Goal: Find contact information: Find contact information

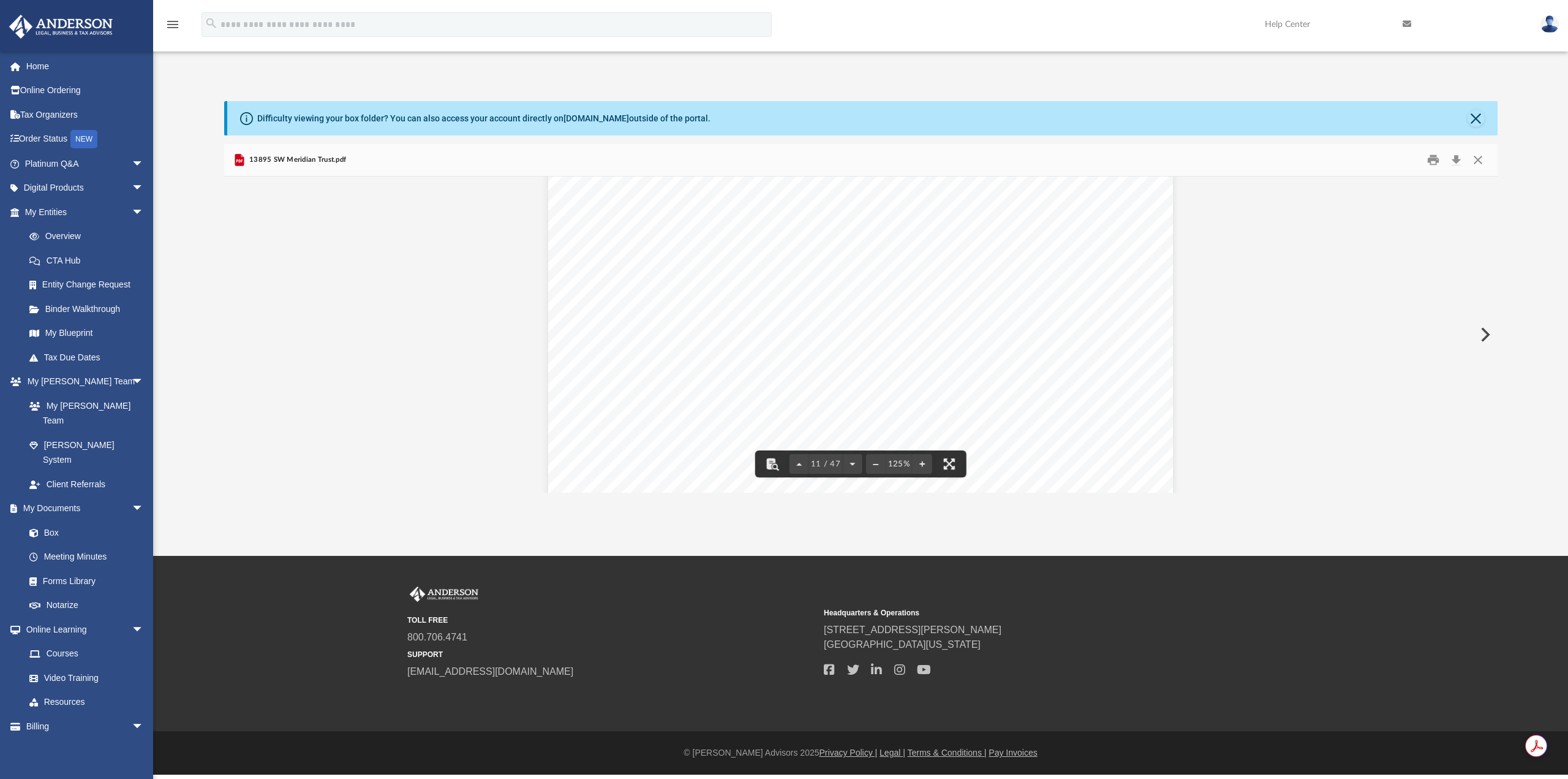
scroll to position [8178, 0]
click at [69, 496] on link "My Documents arrow_drop_down" at bounding box center [85, 508] width 154 height 25
click at [1477, 112] on button "Close" at bounding box center [1476, 118] width 17 height 17
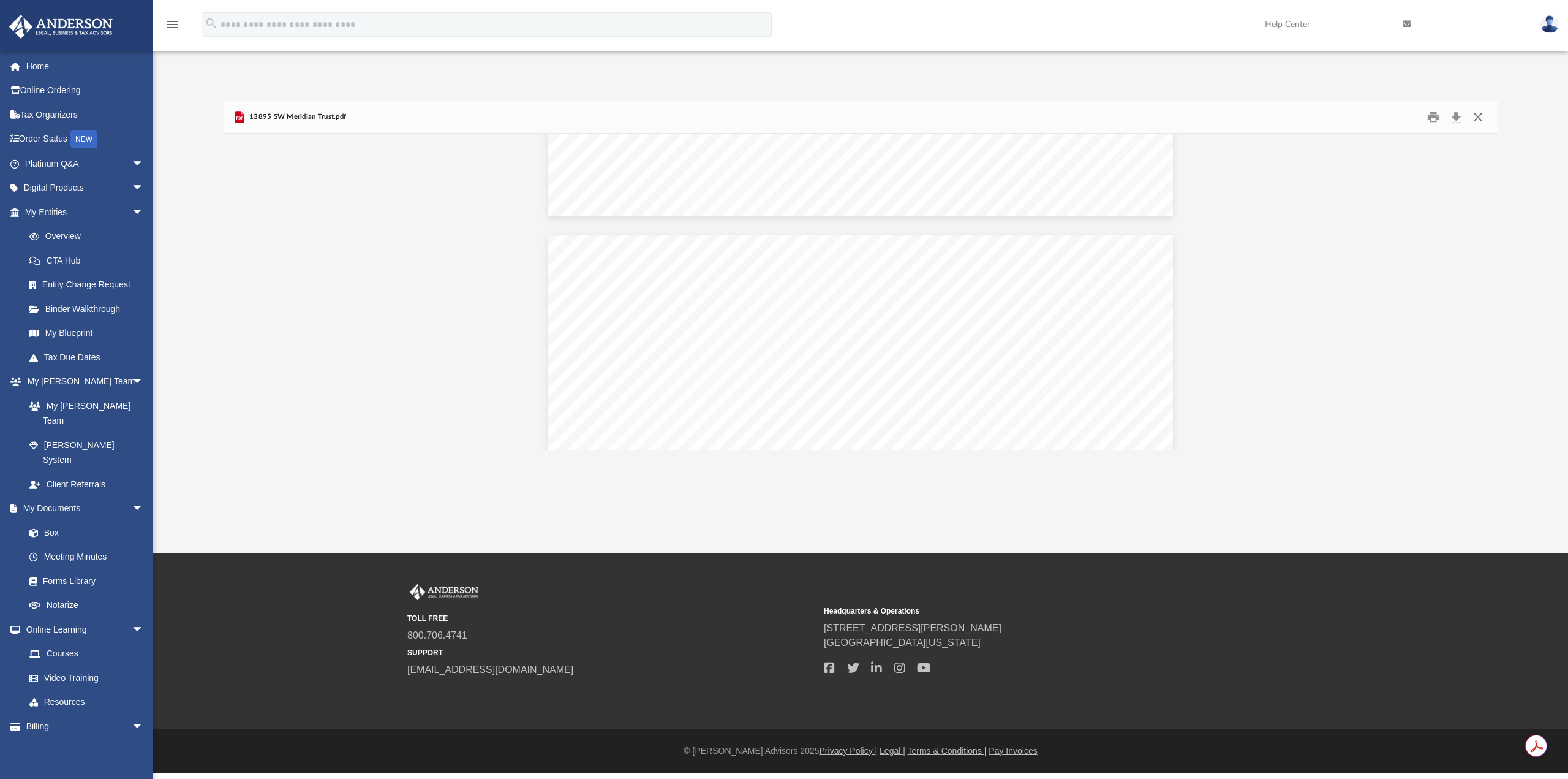
click at [1481, 117] on button "Close" at bounding box center [1478, 117] width 22 height 19
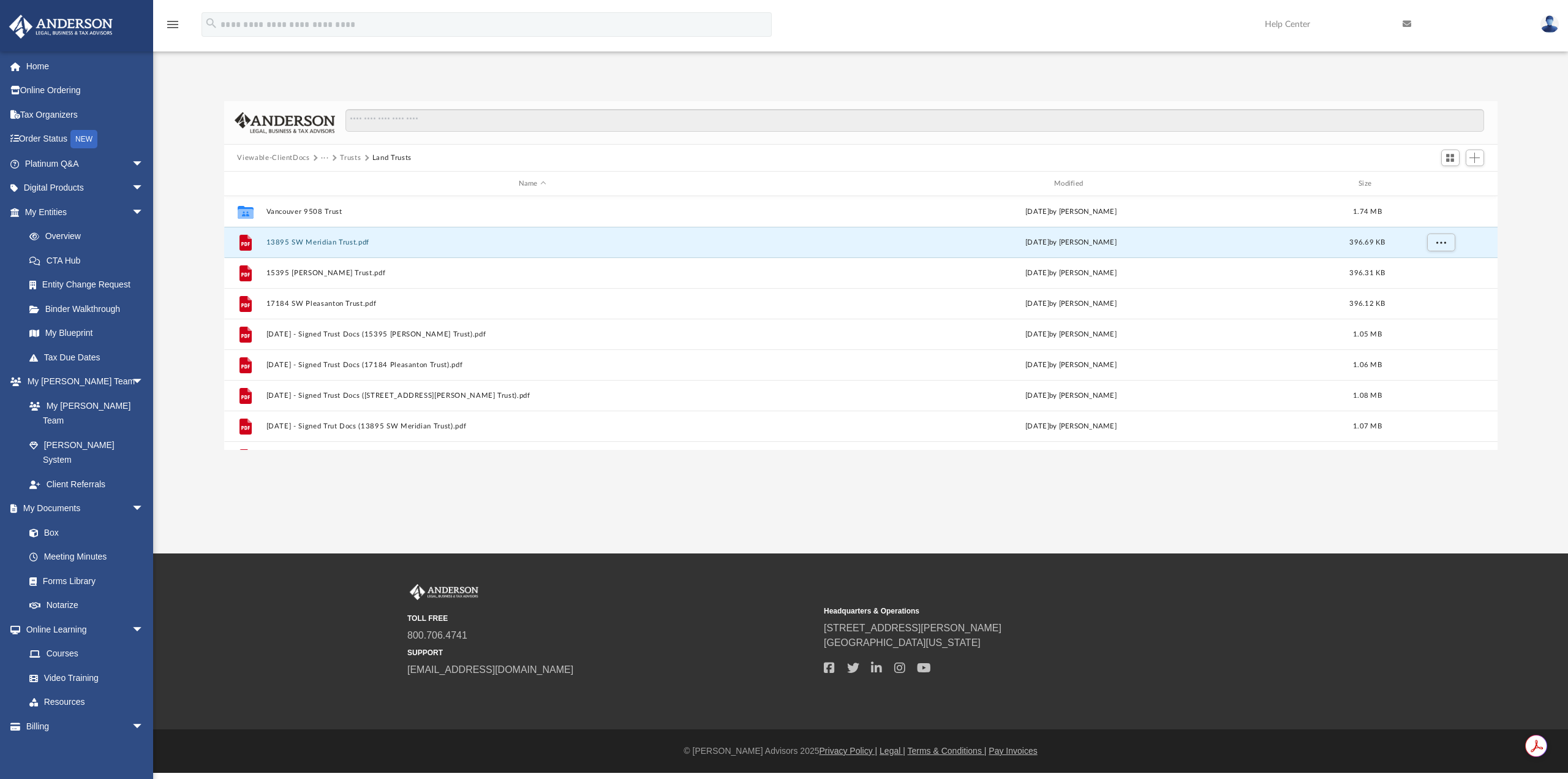
click at [323, 157] on button "···" at bounding box center [325, 158] width 8 height 11
click at [340, 180] on li "Law" at bounding box center [334, 180] width 14 height 13
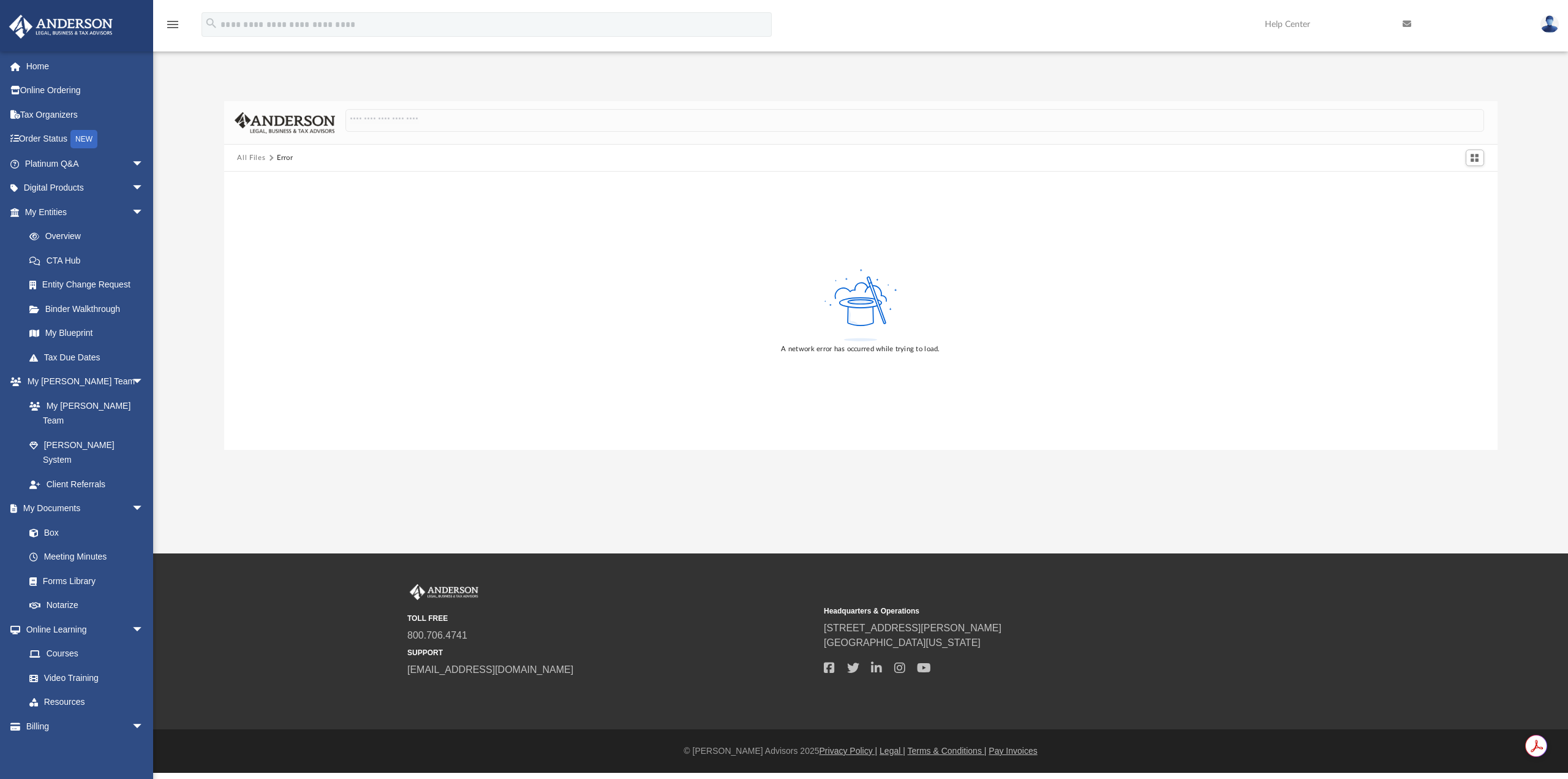
click at [255, 157] on button "All Files" at bounding box center [250, 158] width 29 height 11
click at [41, 72] on link "Home" at bounding box center [85, 66] width 154 height 25
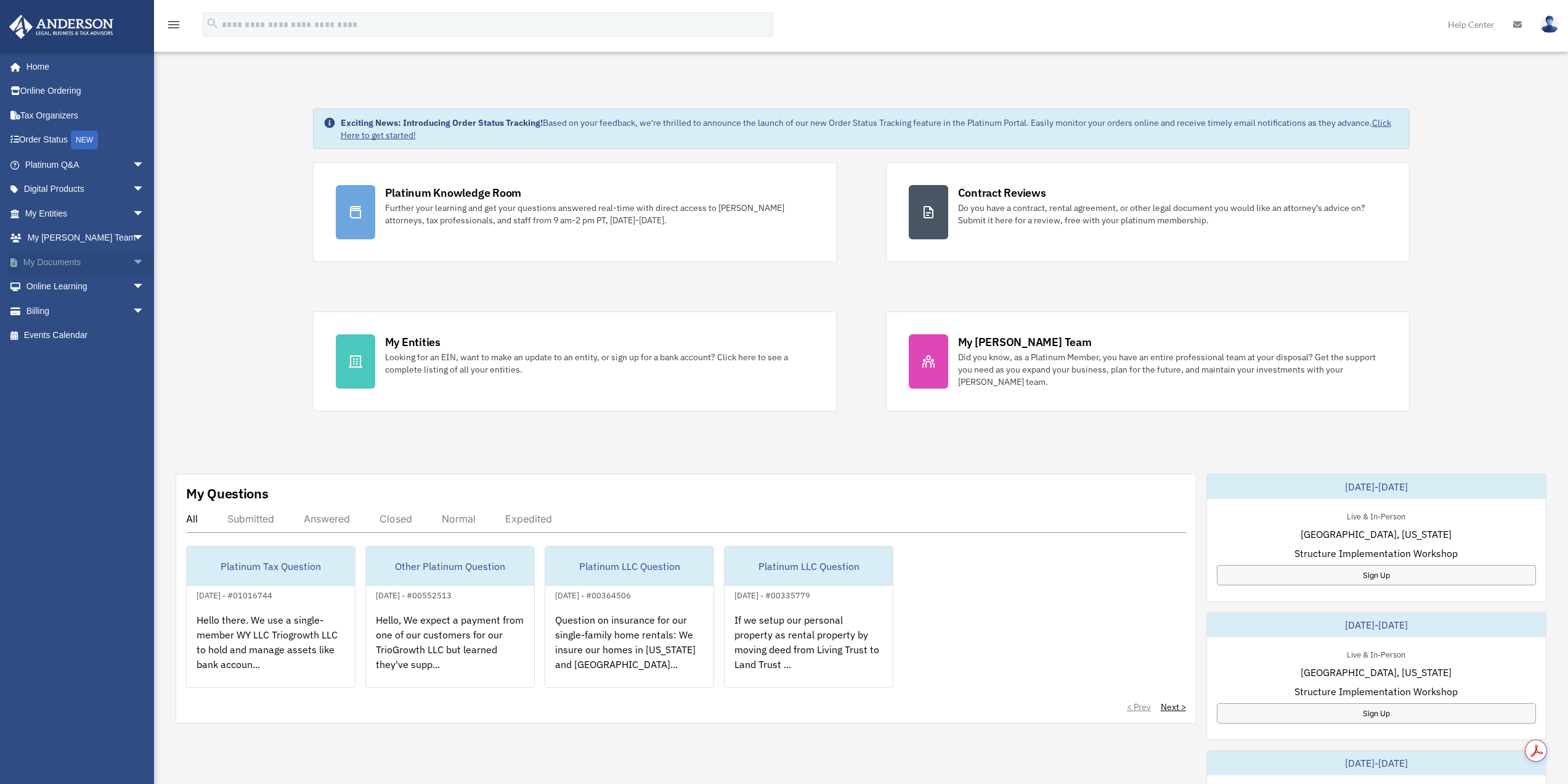
click at [66, 266] on link "My Documents arrow_drop_down" at bounding box center [85, 261] width 155 height 25
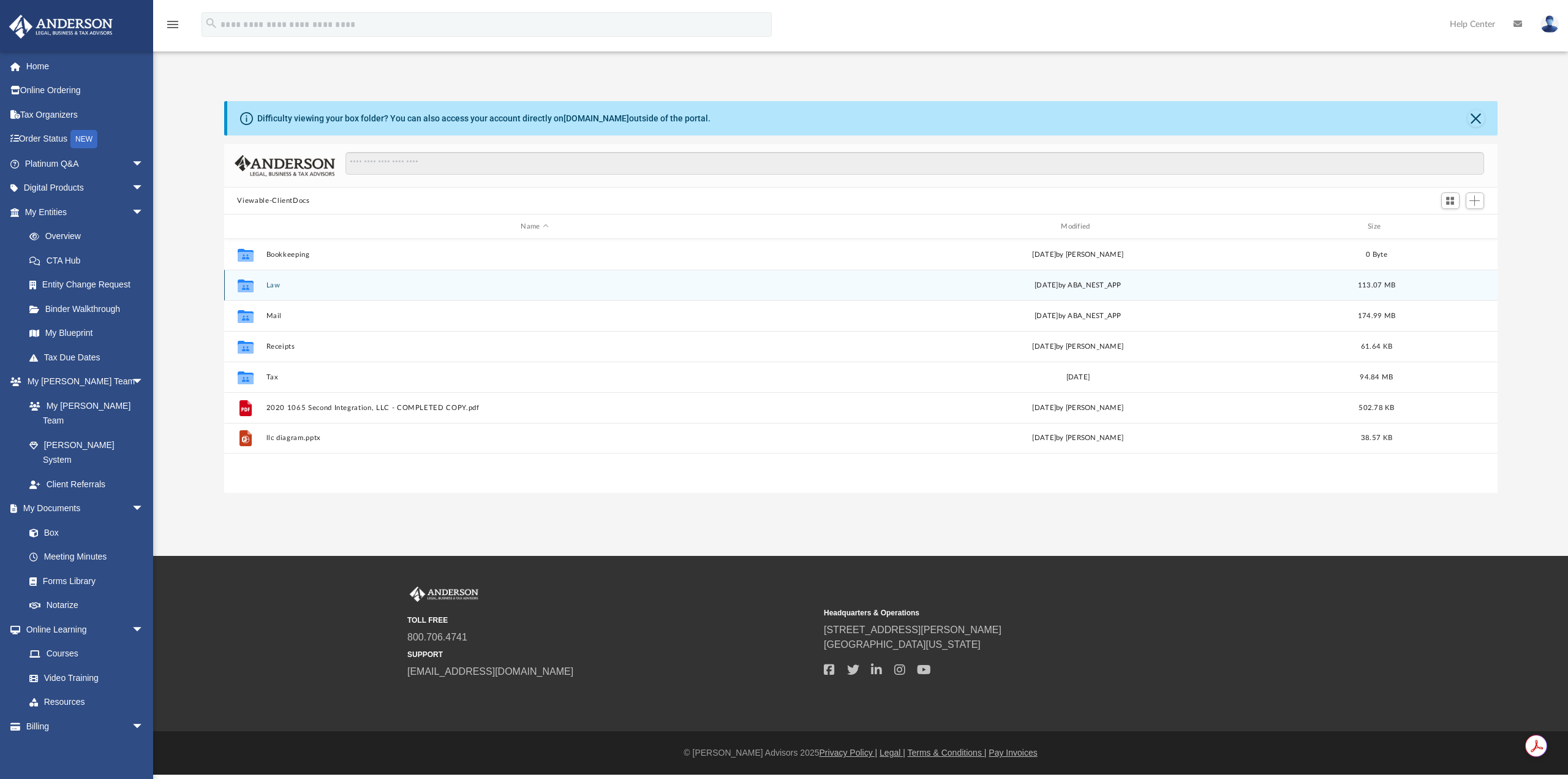
scroll to position [10, 10]
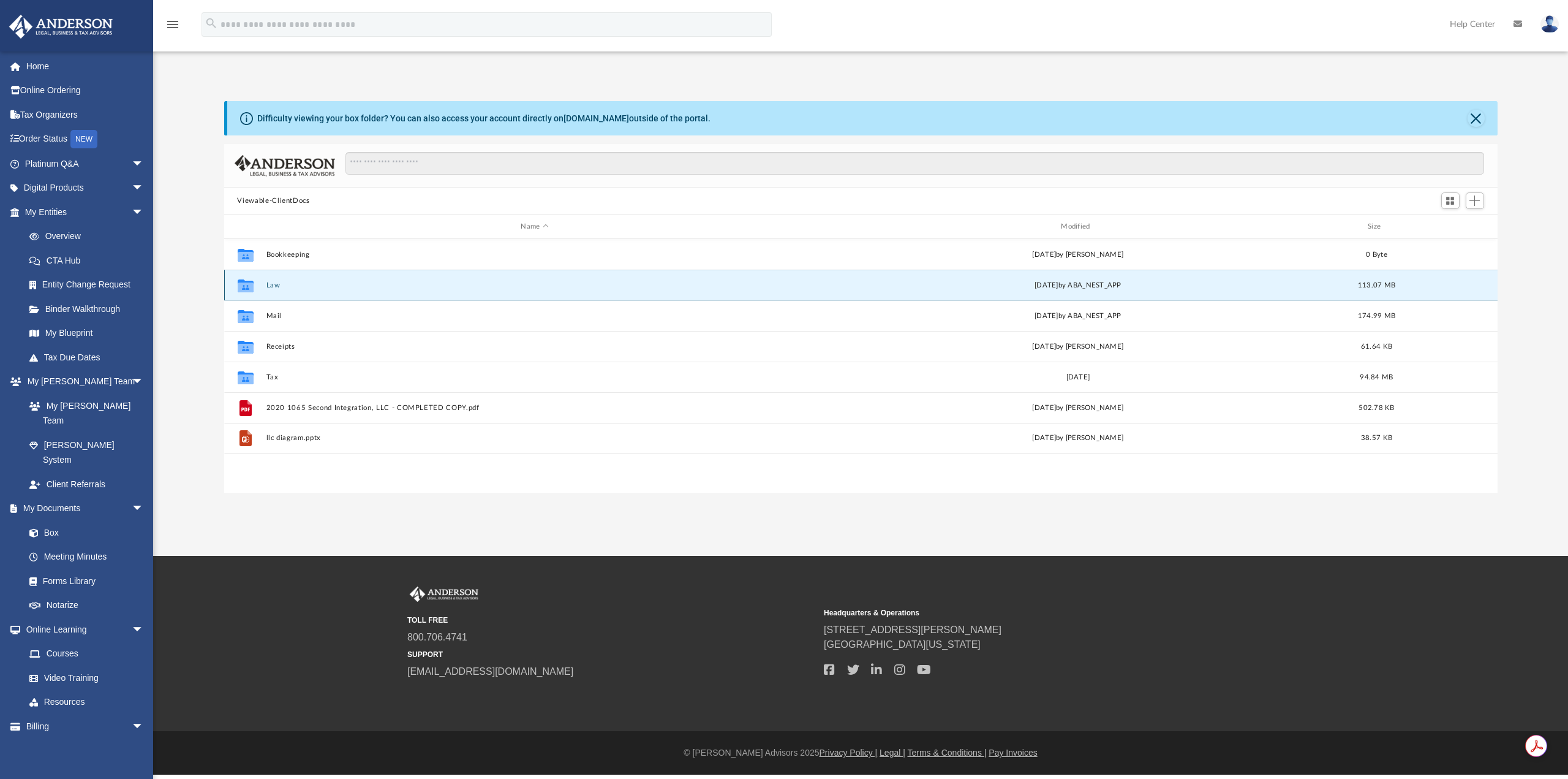
click at [276, 287] on button "Law" at bounding box center [535, 285] width 538 height 8
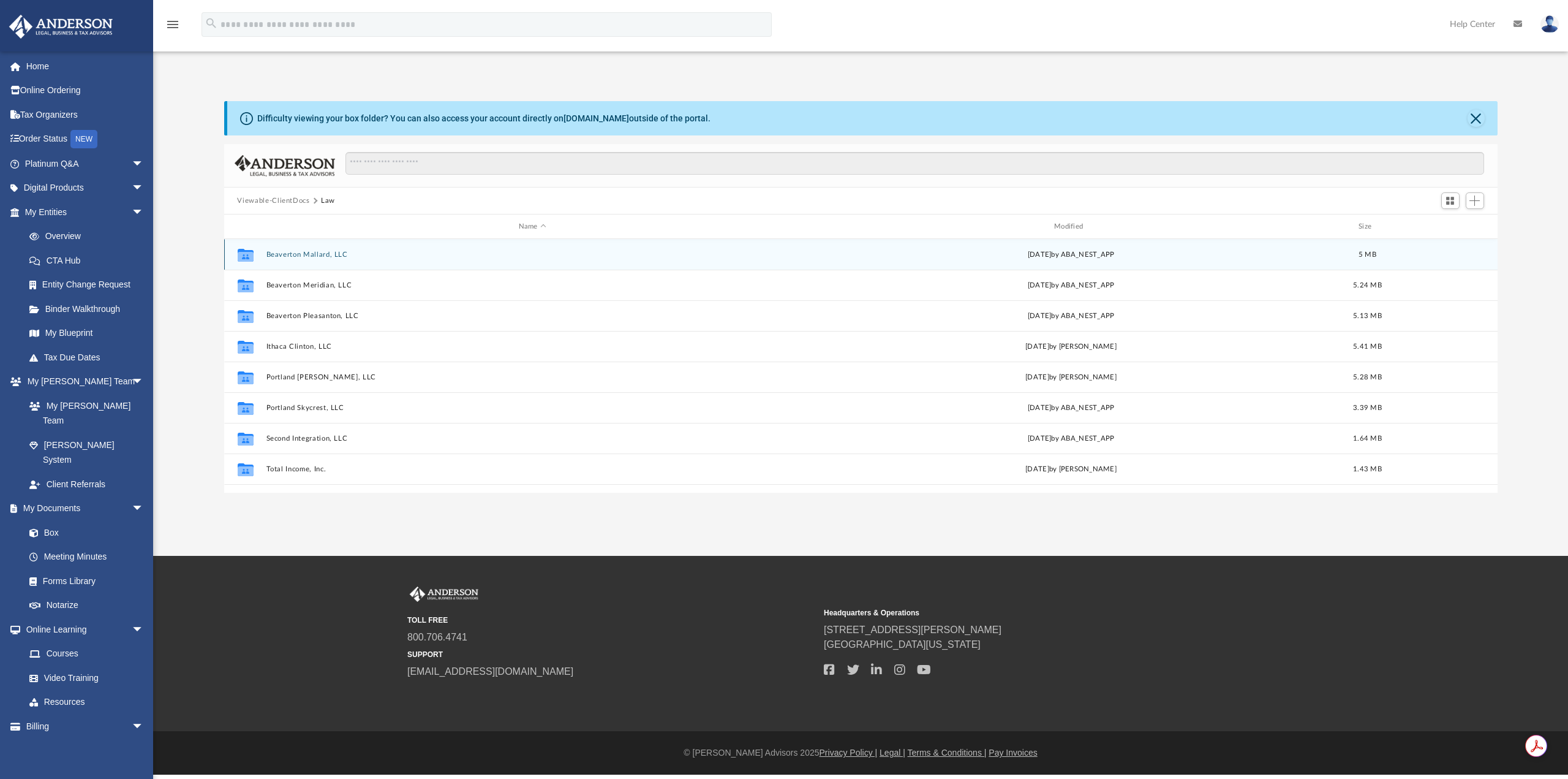
click at [318, 258] on button "Beaverton Mallard, LLC" at bounding box center [532, 254] width 533 height 8
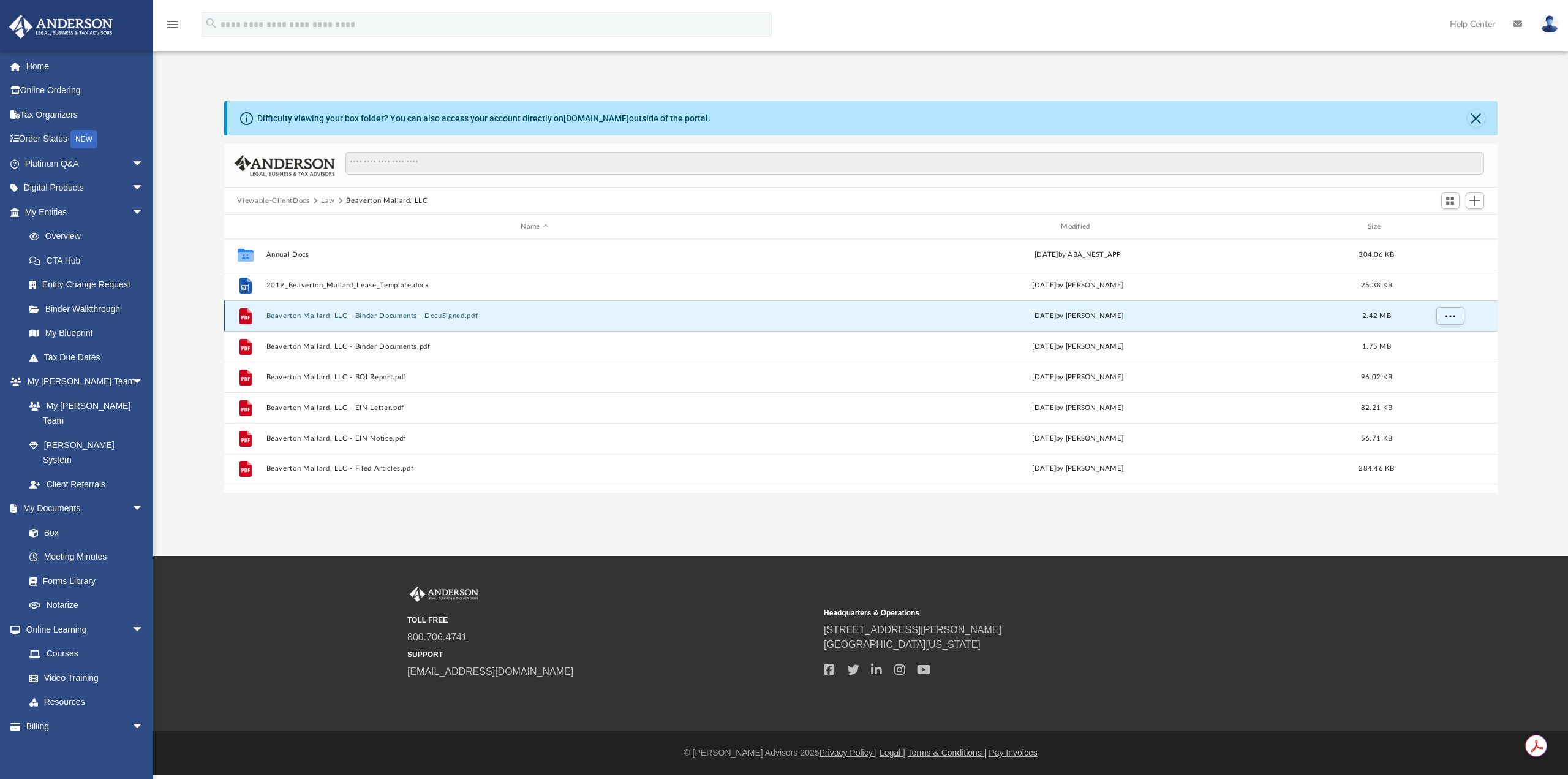
click at [414, 317] on button "Beaverton Mallard, LLC - Binder Documents - DocuSigned.pdf" at bounding box center [535, 316] width 538 height 8
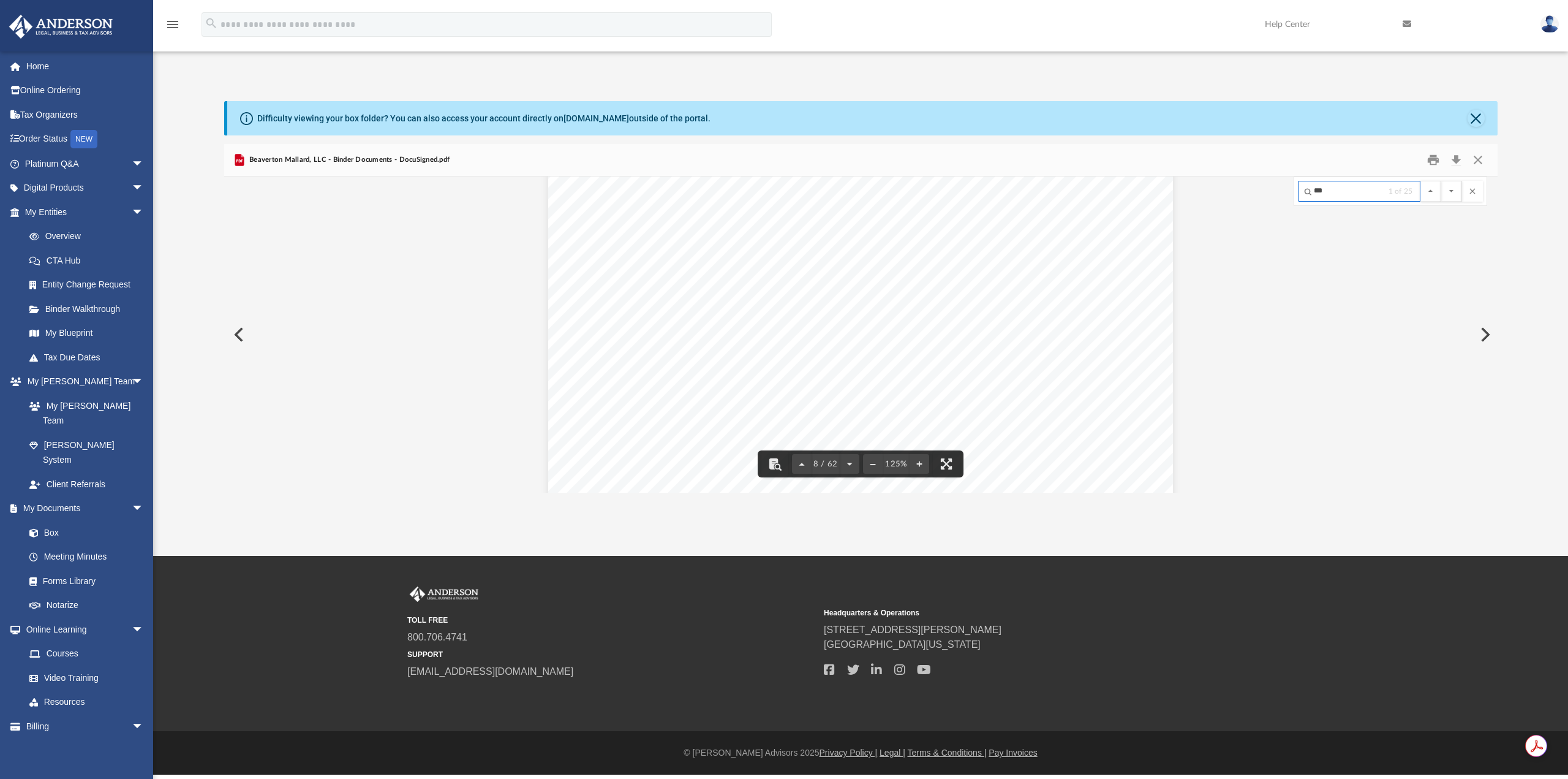
scroll to position [6386, 0]
type input "****"
click at [1477, 119] on button "Close" at bounding box center [1476, 118] width 17 height 17
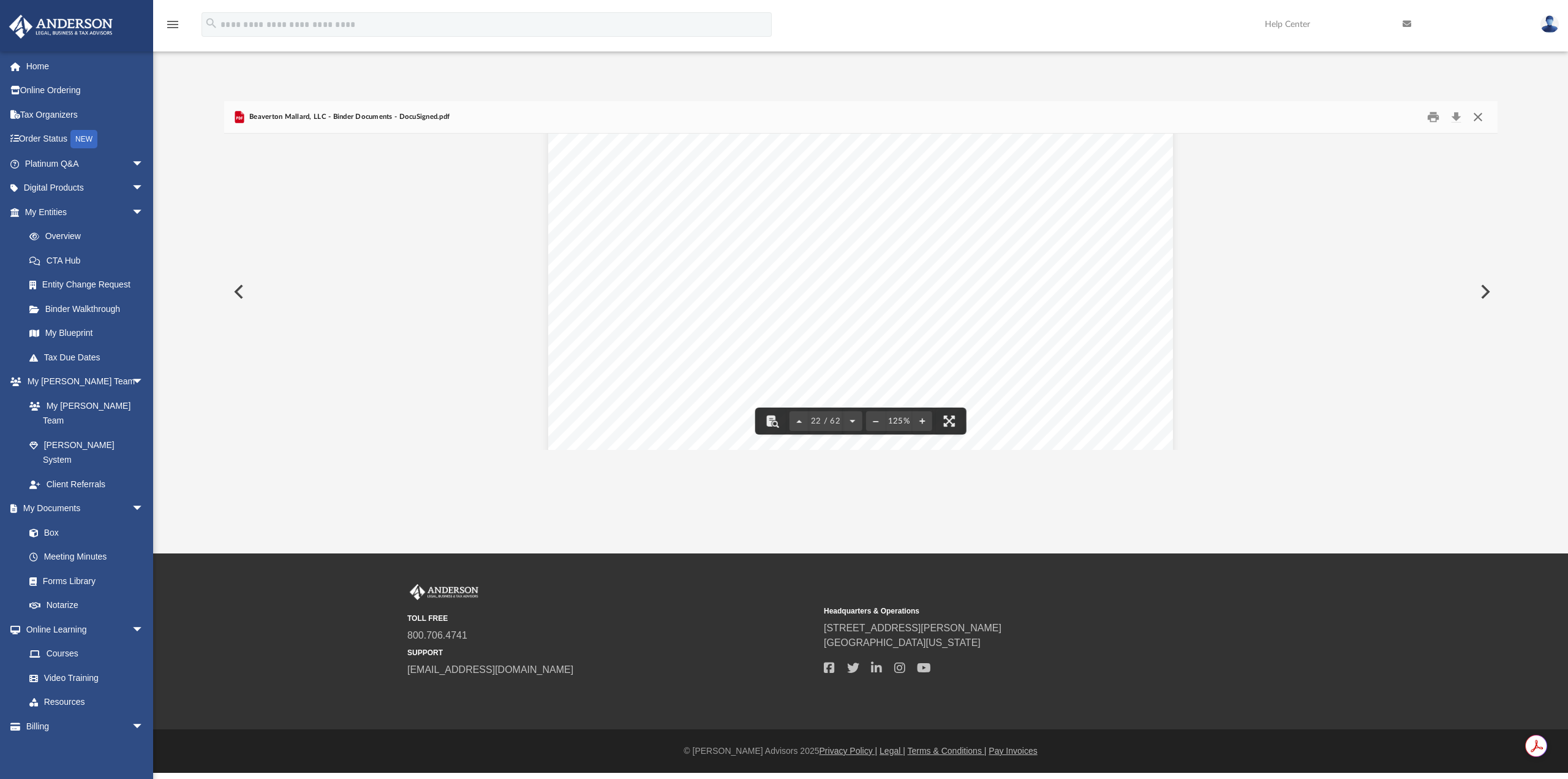
click at [1478, 108] on button "Close" at bounding box center [1478, 117] width 22 height 19
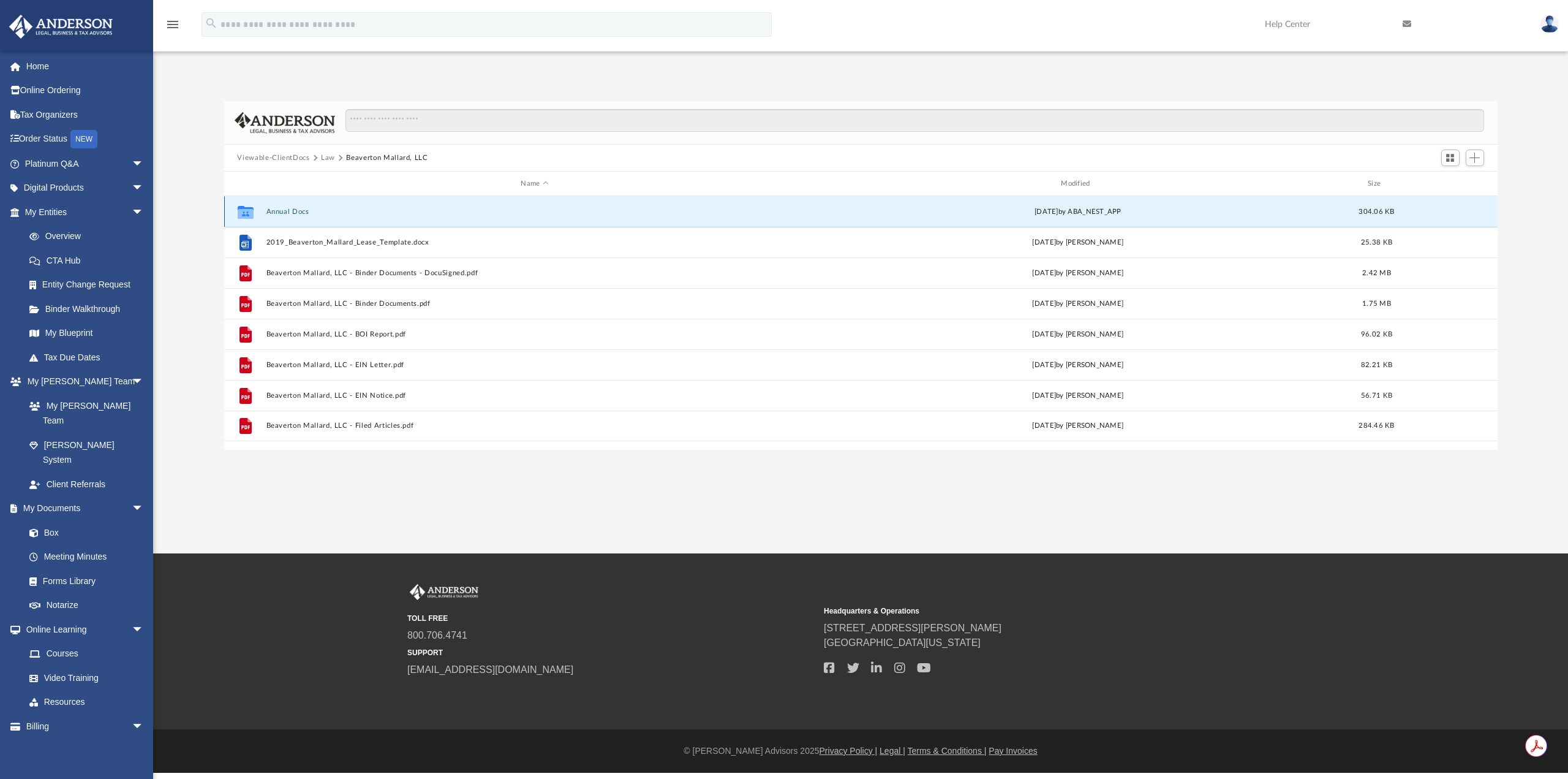
click at [283, 208] on button "Annual Docs" at bounding box center [535, 212] width 538 height 8
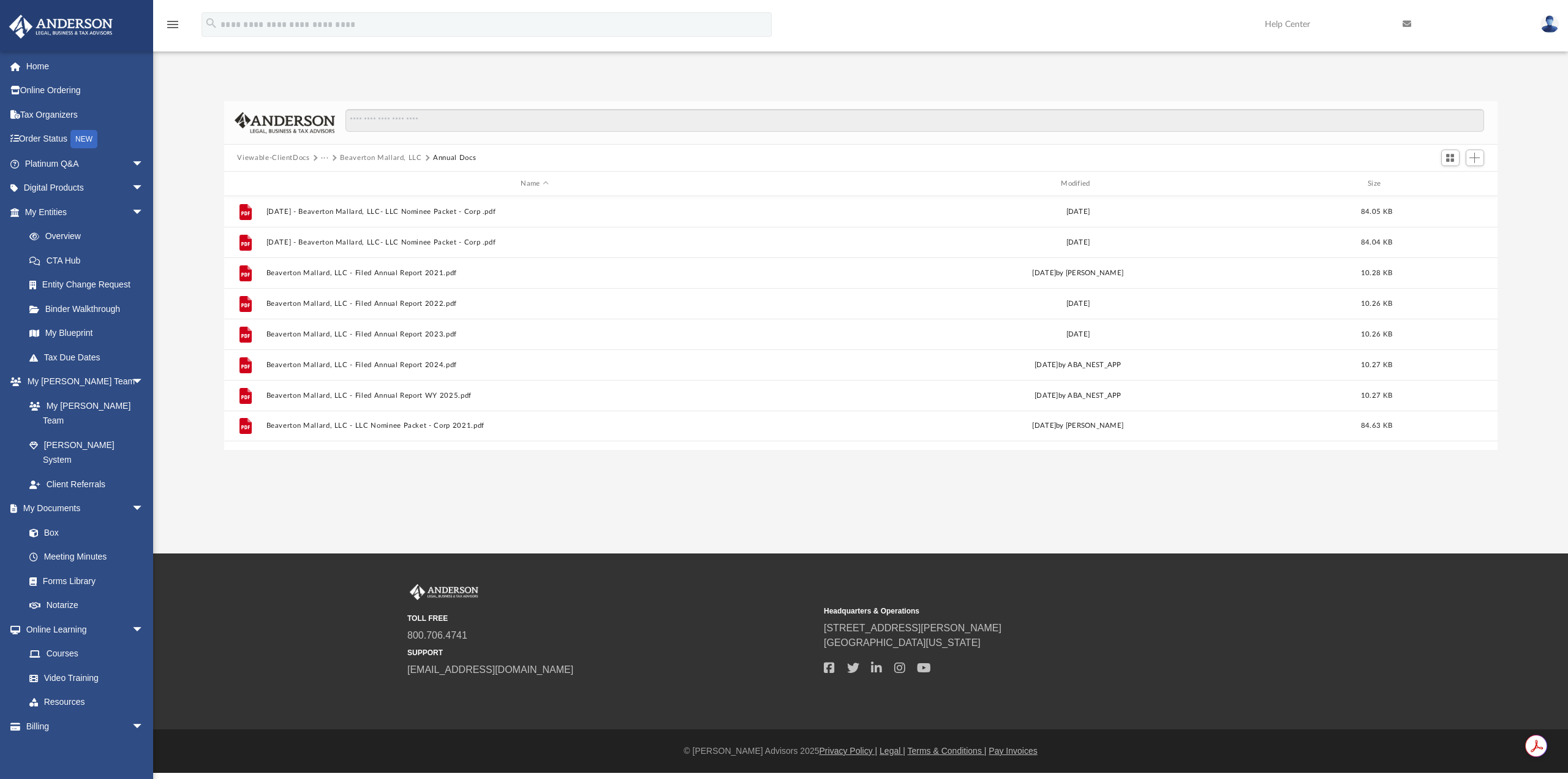
click at [321, 157] on button "···" at bounding box center [325, 158] width 8 height 11
click at [334, 177] on li "Law" at bounding box center [334, 180] width 14 height 13
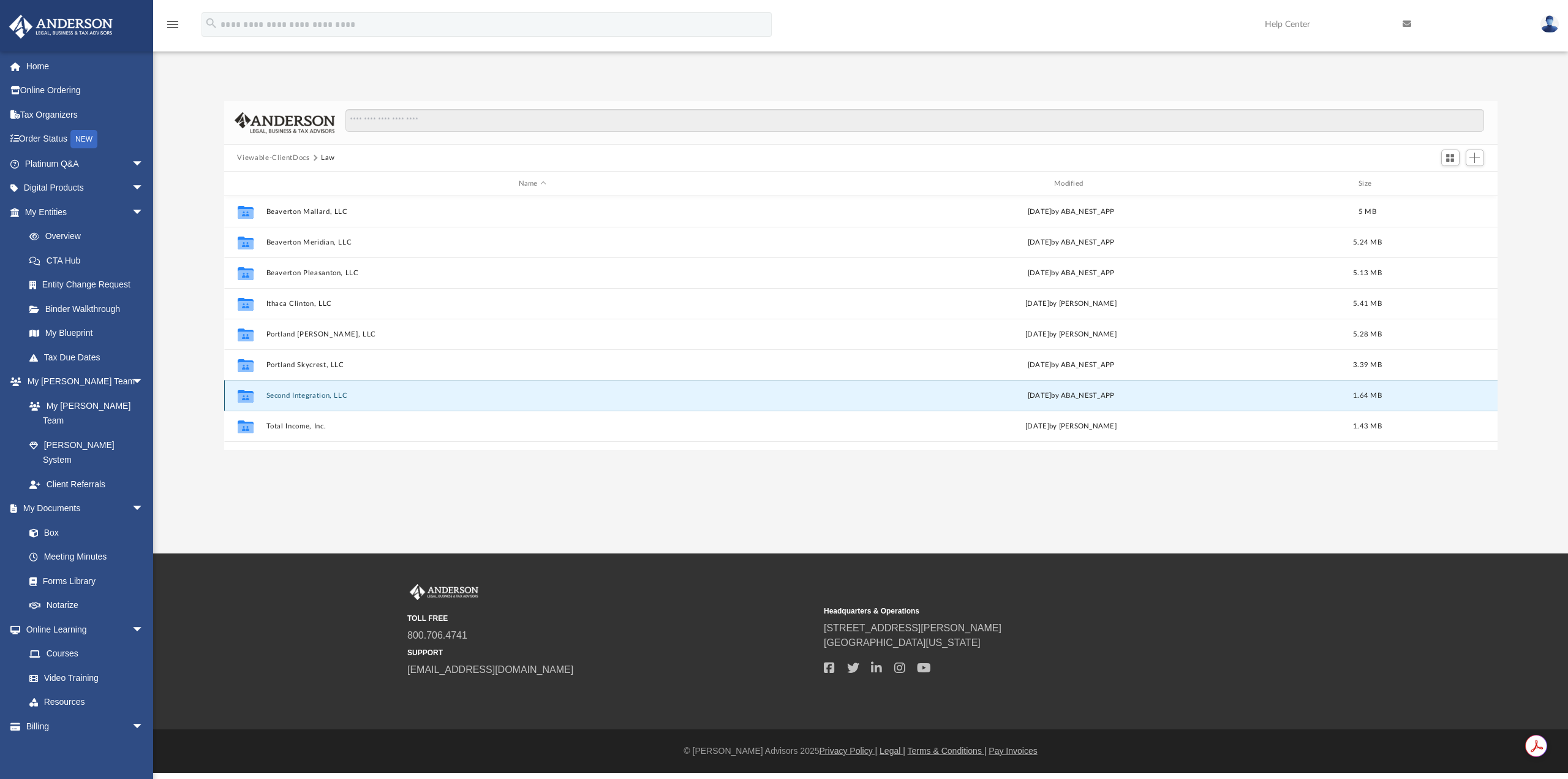
click at [334, 399] on button "Second Integration, LLC" at bounding box center [532, 395] width 533 height 8
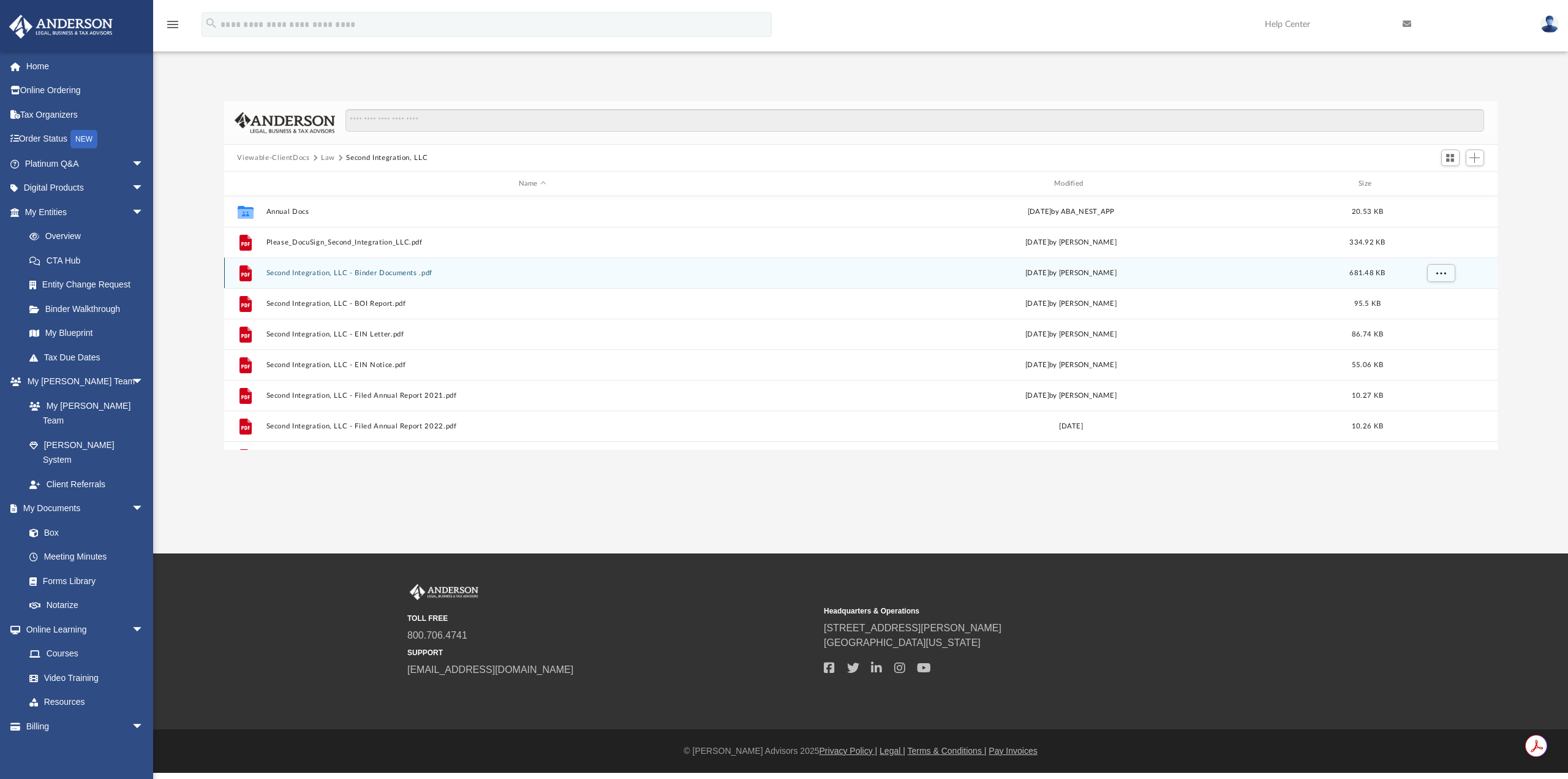
click at [401, 268] on div "File Second Integration, LLC - Binder Documents .pdf Thu May 30 2019 by Mary Br…" at bounding box center [860, 272] width 1273 height 30
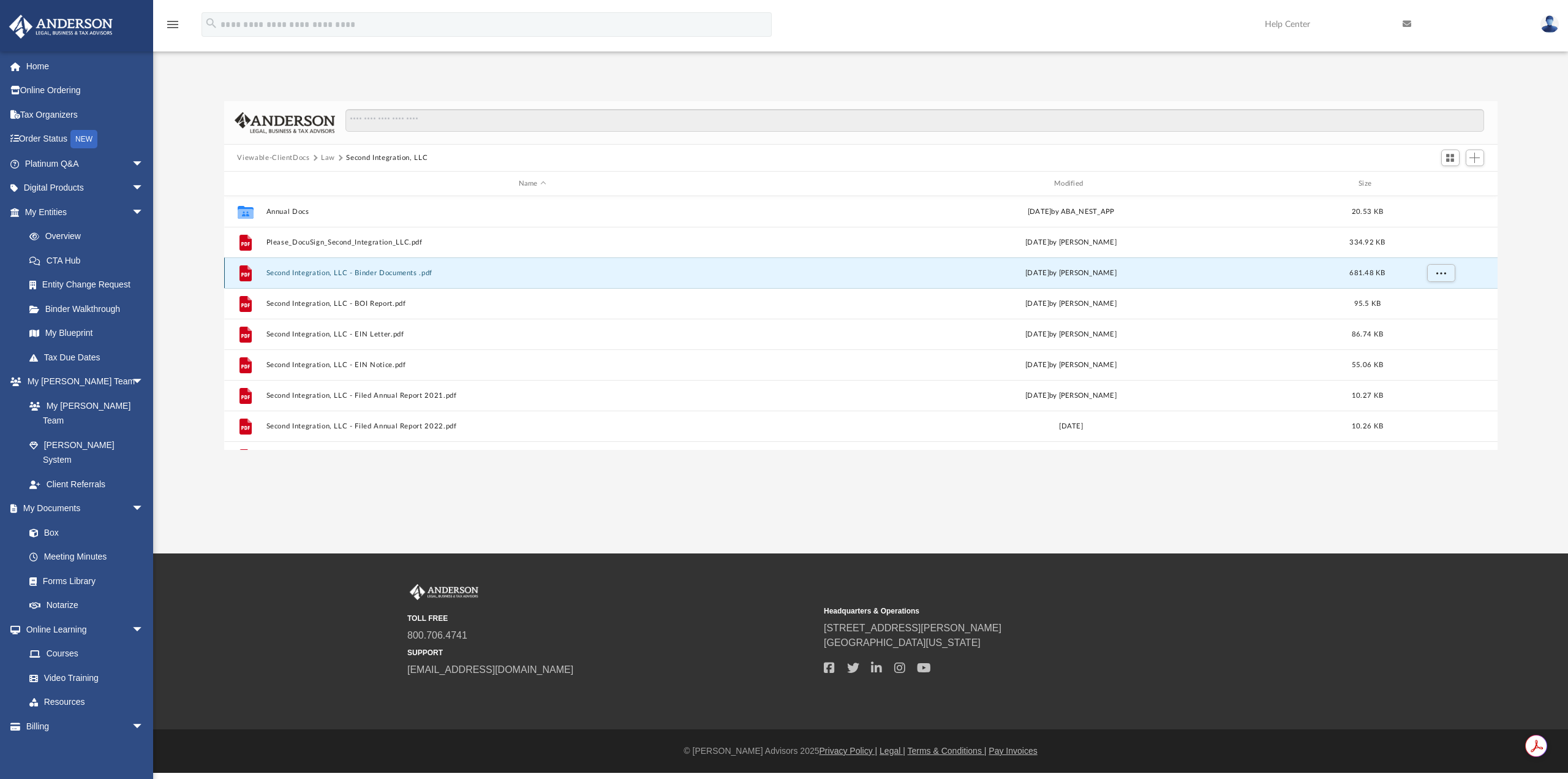
click at [399, 273] on button "Second Integration, LLC - Binder Documents .pdf" at bounding box center [532, 273] width 533 height 8
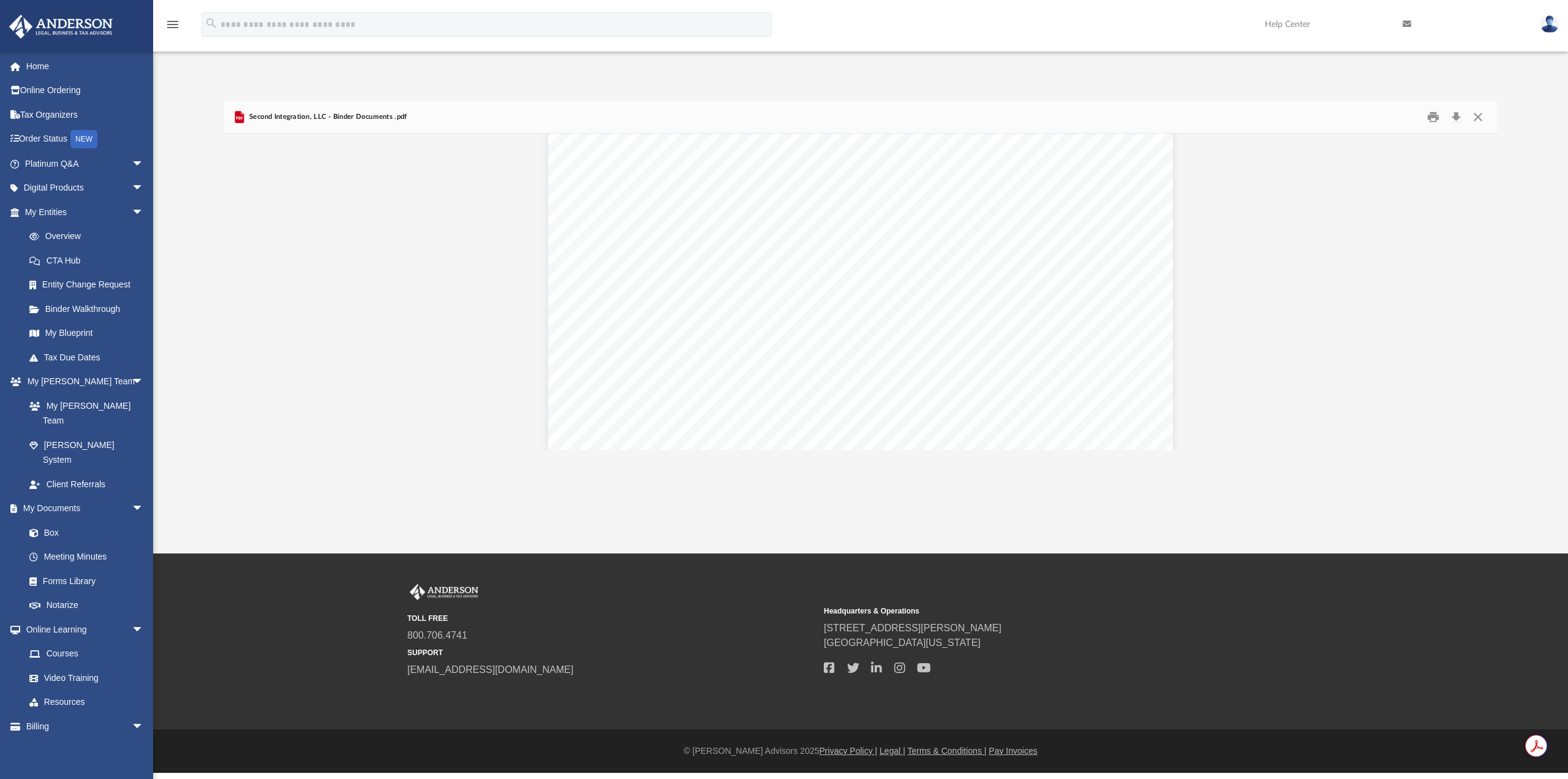
scroll to position [89376, 0]
click at [81, 17] on img at bounding box center [61, 27] width 110 height 24
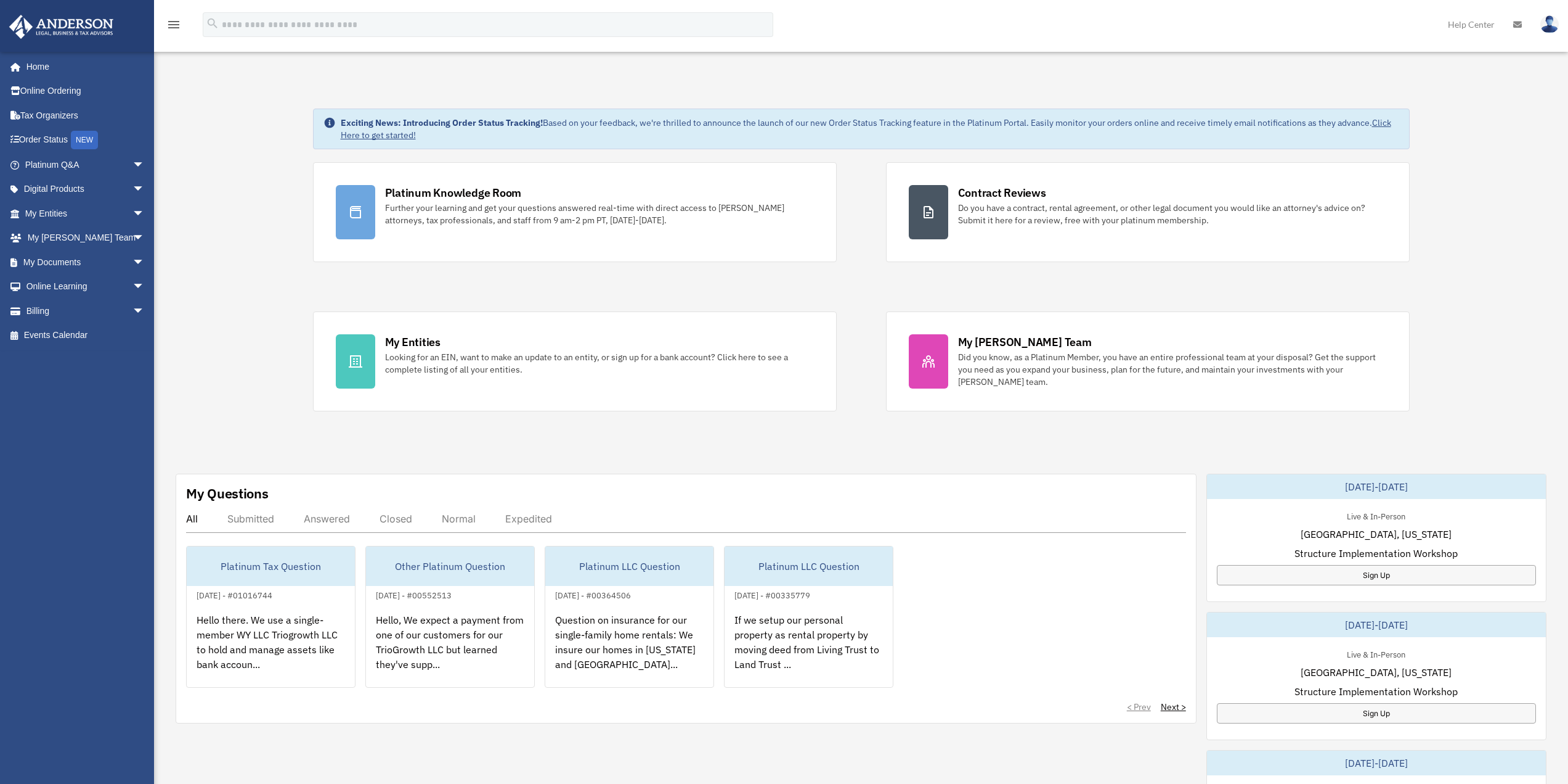
click at [176, 28] on icon "menu" at bounding box center [174, 25] width 15 height 15
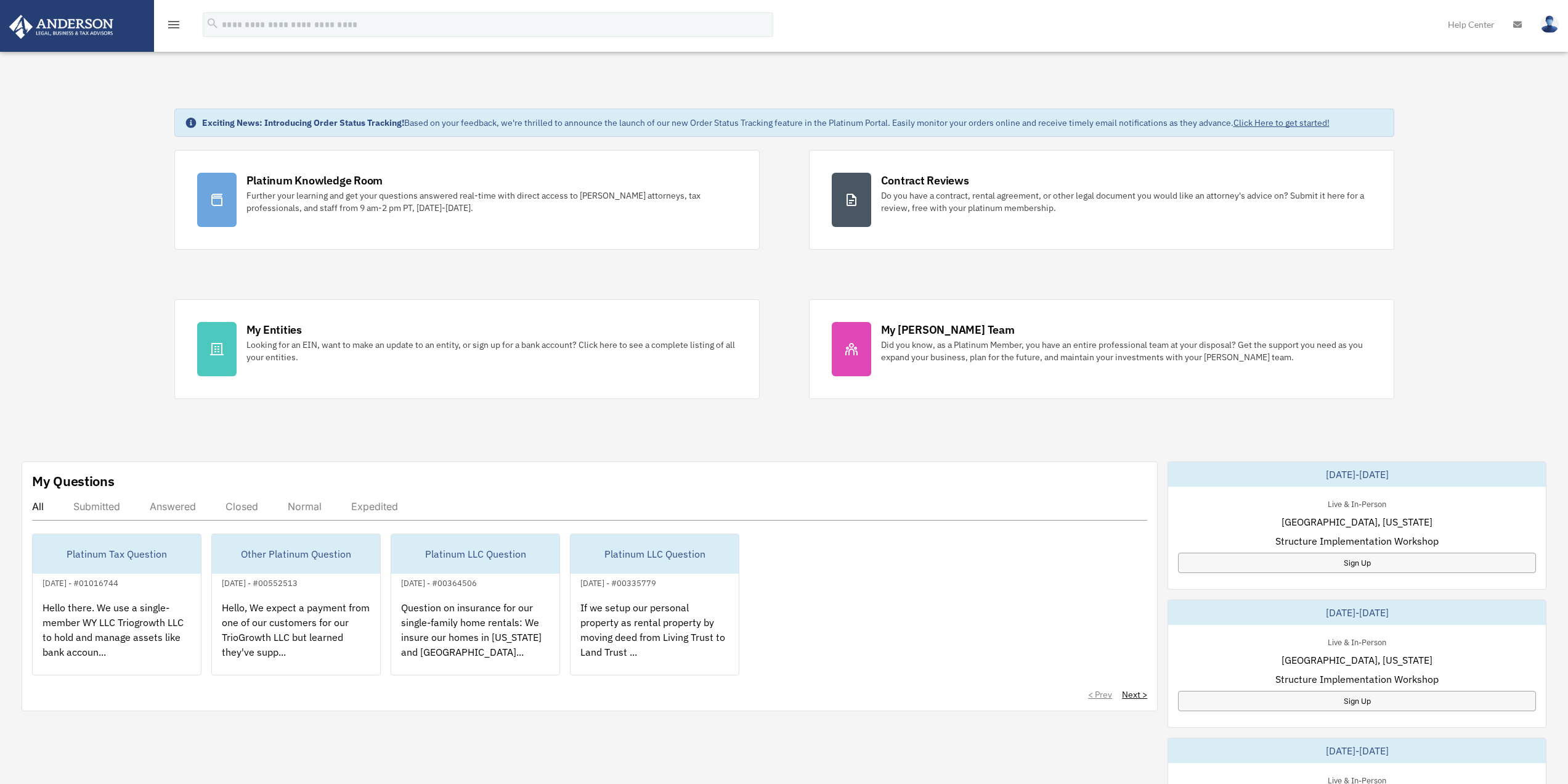
click at [176, 28] on icon "menu" at bounding box center [174, 25] width 15 height 15
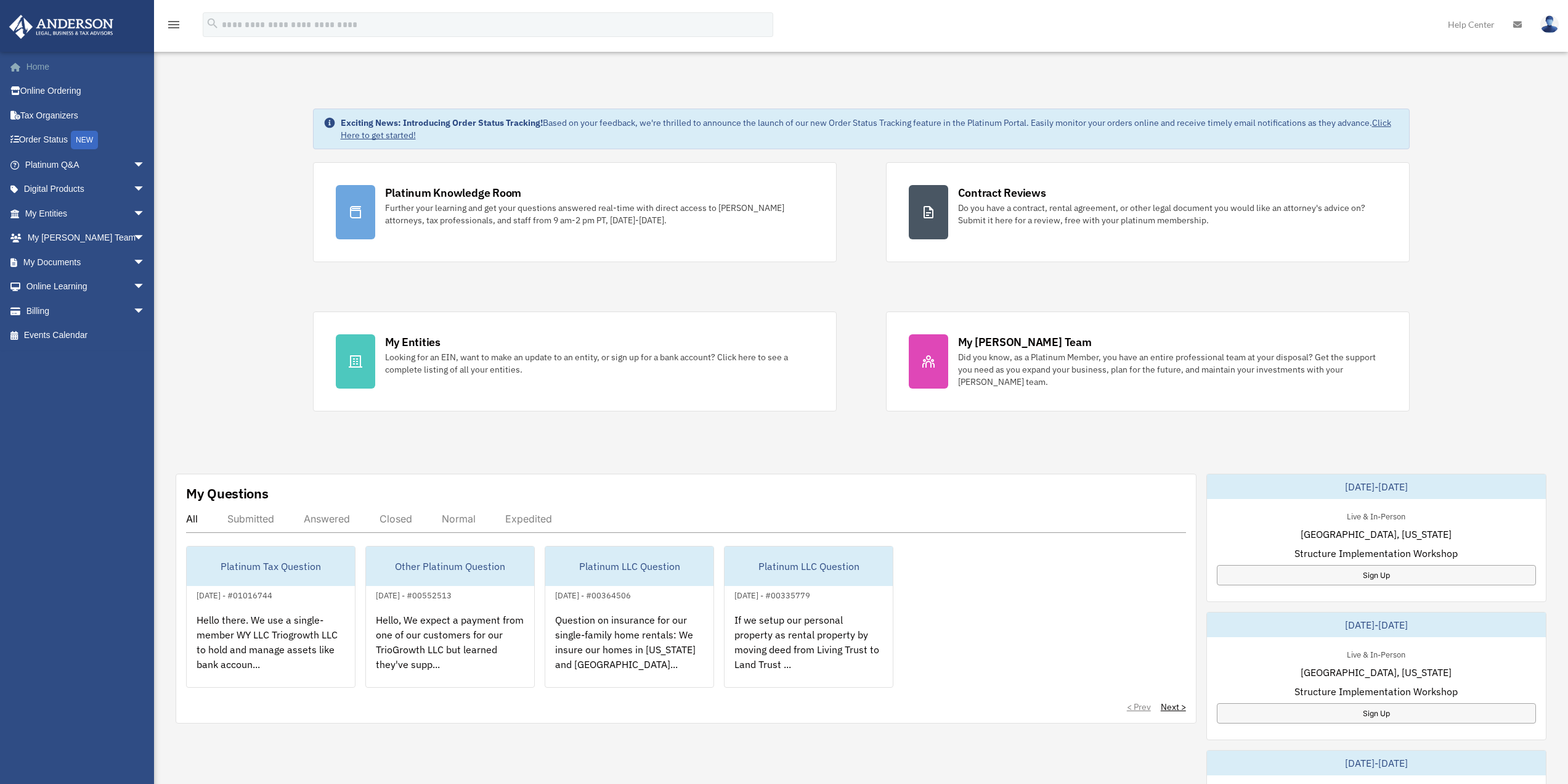
click at [53, 66] on link "Home" at bounding box center [85, 67] width 155 height 25
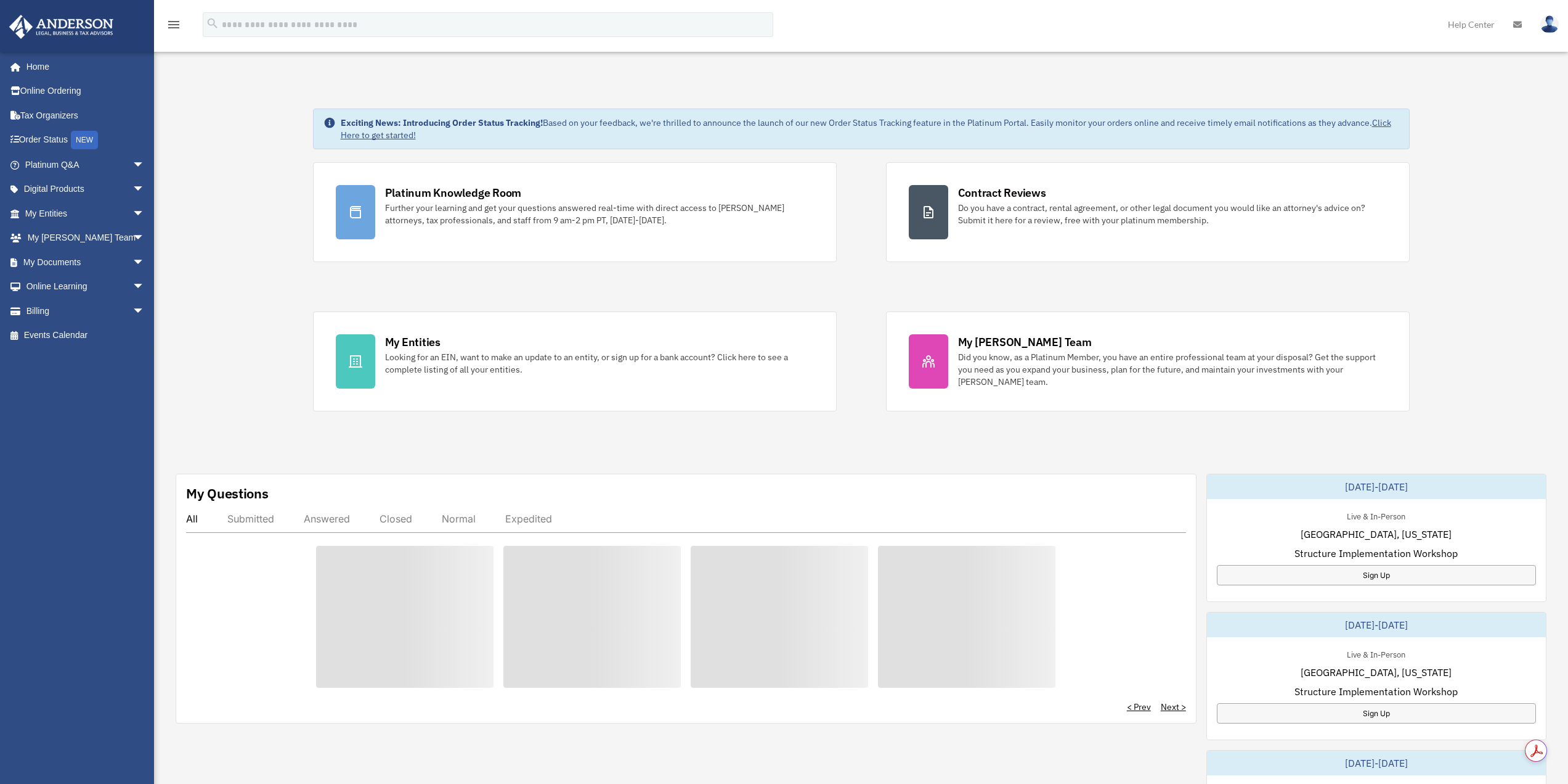
click at [1548, 23] on img at bounding box center [1549, 24] width 19 height 18
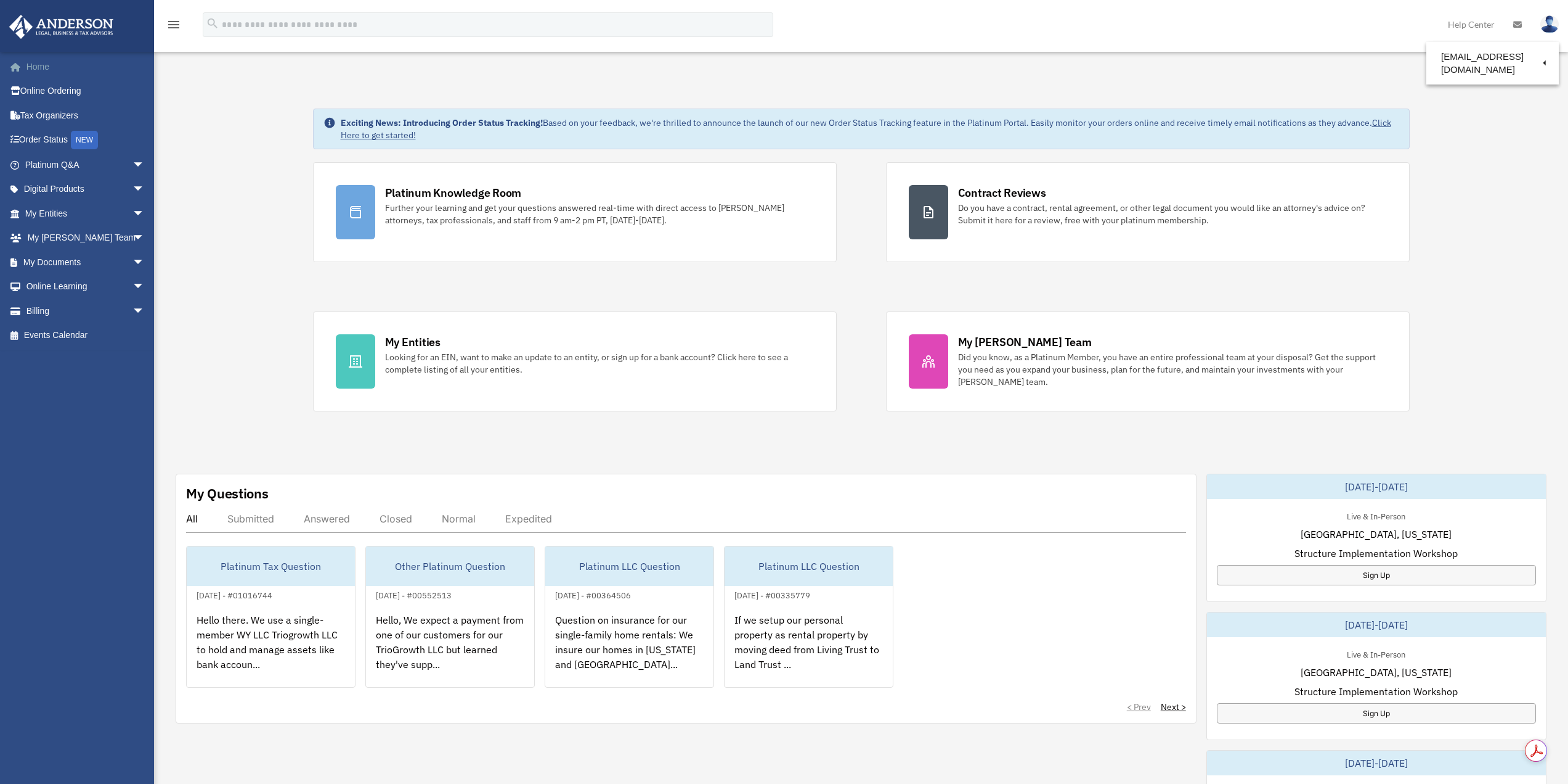
click at [38, 63] on link "Home" at bounding box center [85, 67] width 155 height 25
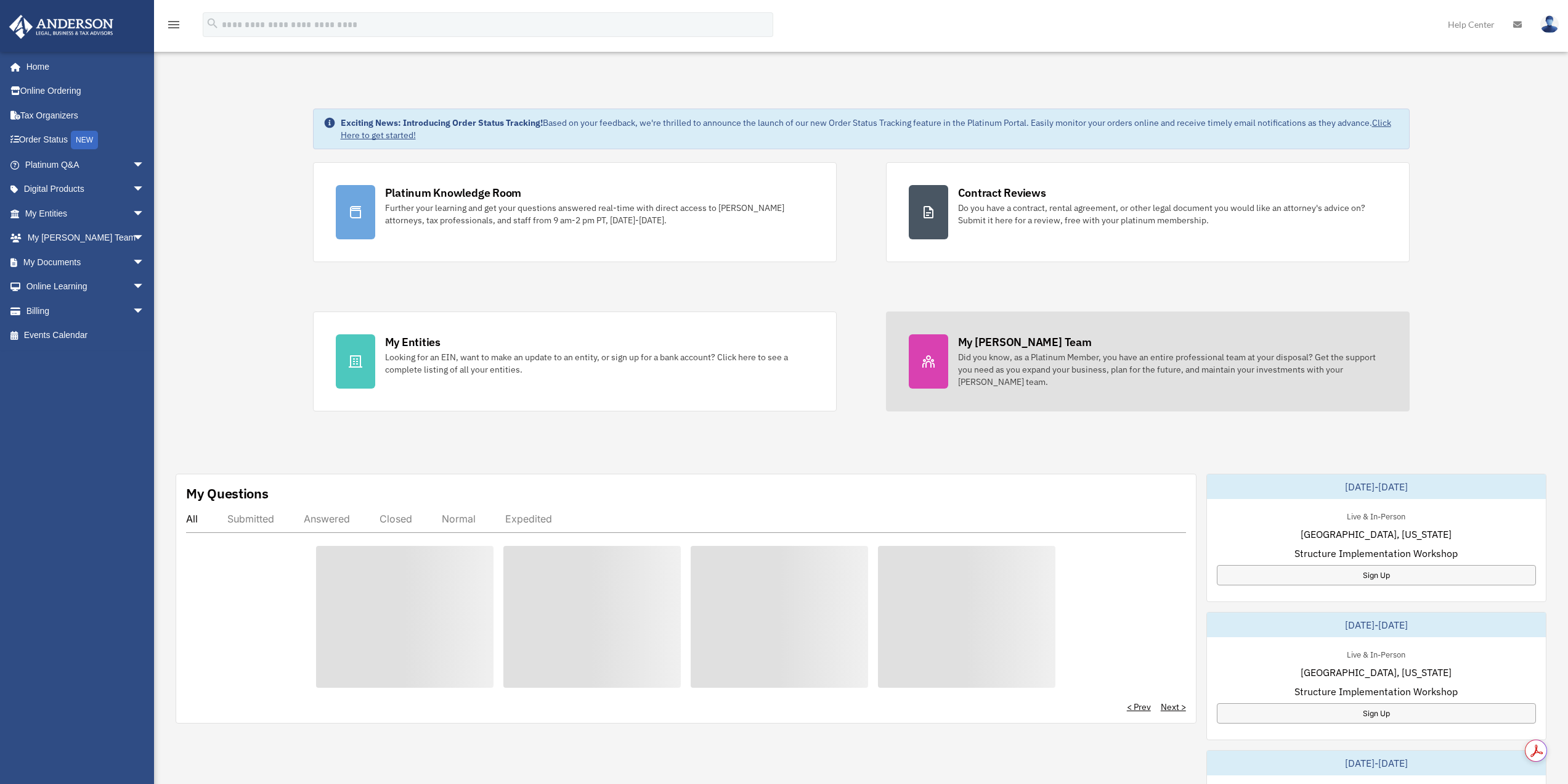
click at [1022, 349] on div "My [PERSON_NAME] Team" at bounding box center [1024, 342] width 133 height 16
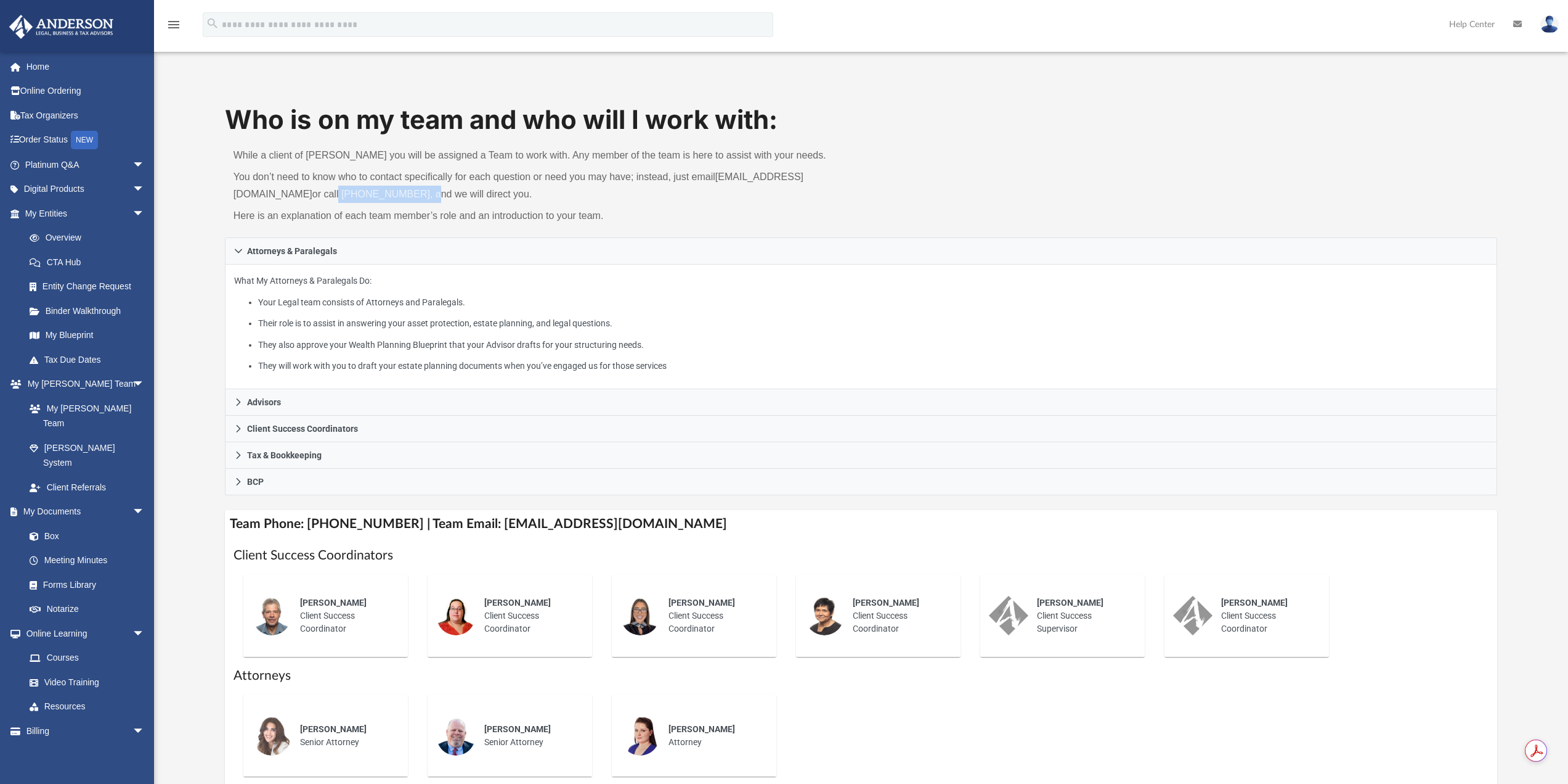
drag, startPoint x: 406, startPoint y: 191, endPoint x: 479, endPoint y: 195, distance: 73.1
click at [483, 196] on p "You don’t need to know who to contact specifically for each question or need yo…" at bounding box center [543, 185] width 620 height 34
click at [746, 208] on p "Here is an explanation of each team member’s role and an introduction to your t…" at bounding box center [543, 216] width 620 height 18
drag, startPoint x: 693, startPoint y: 173, endPoint x: 527, endPoint y: 191, distance: 167.0
click at [472, 191] on p "You don’t need to know who to contact specifically for each question or need yo…" at bounding box center [543, 185] width 620 height 34
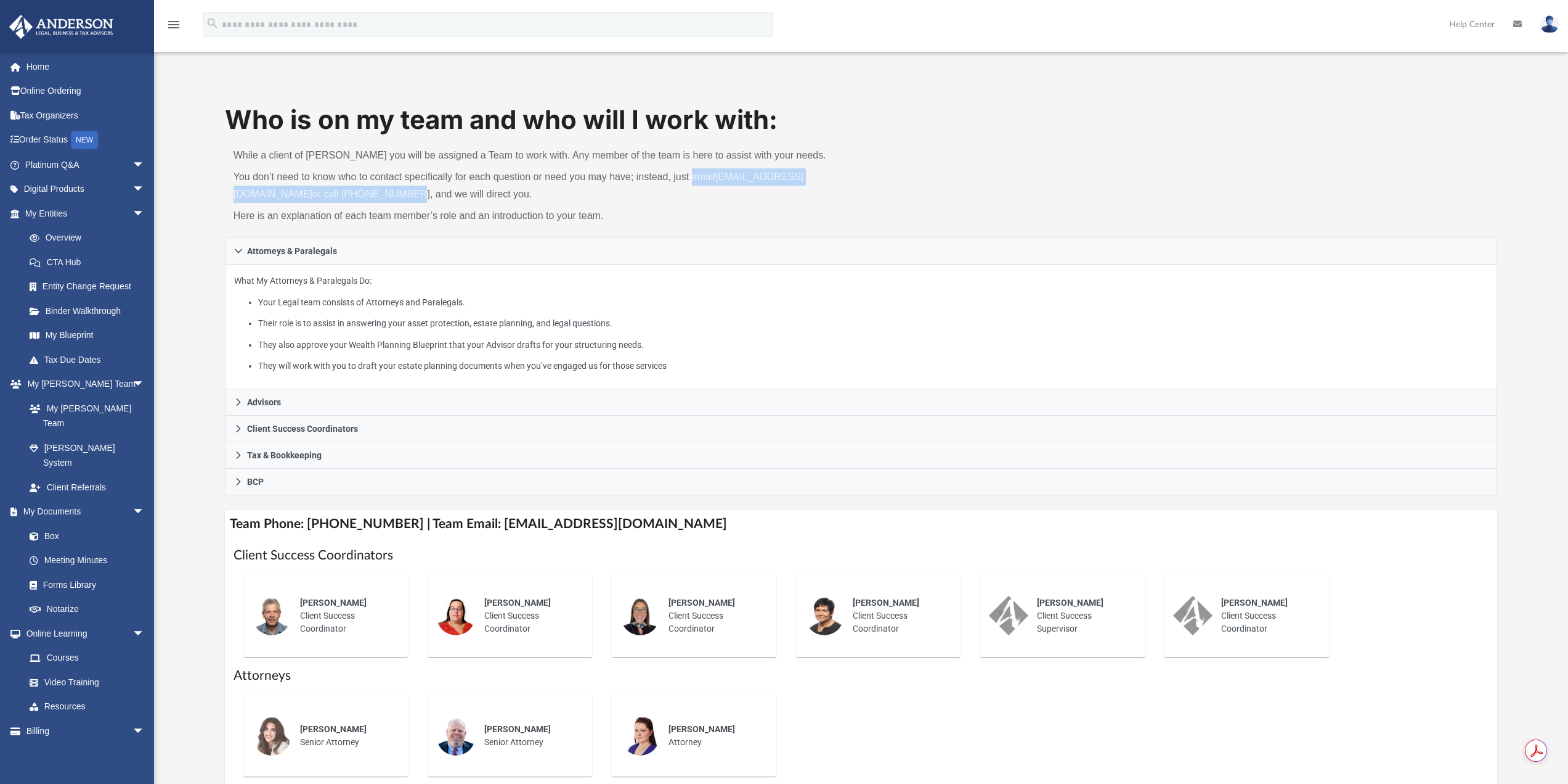
copy p "email myteam@andersonadvisors.com or call 725-201-7545"
